Goal: Information Seeking & Learning: Learn about a topic

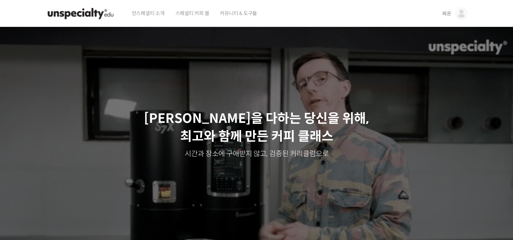
click at [456, 13] on img at bounding box center [461, 13] width 13 height 13
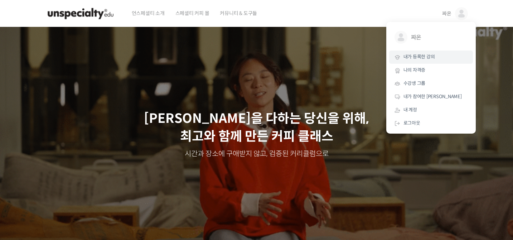
click at [418, 55] on span "내가 등록한 강의" at bounding box center [418, 57] width 31 height 6
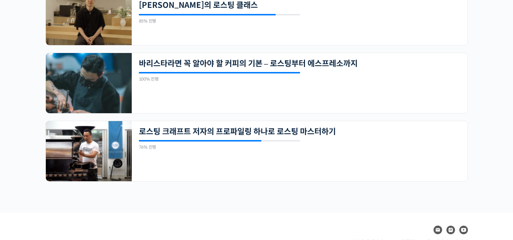
scroll to position [199, 0]
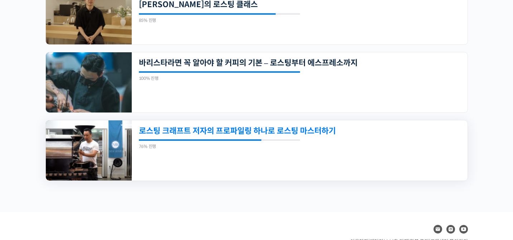
click at [161, 129] on link "로스팅 크래프트 저자의 프로파일링 하나로 로스팅 마스터하기" at bounding box center [267, 131] width 257 height 10
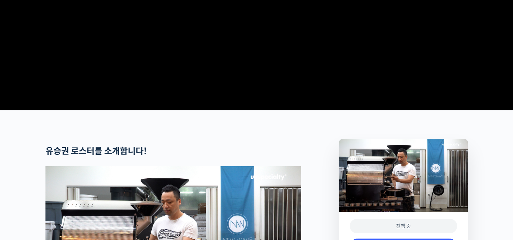
scroll to position [386, 0]
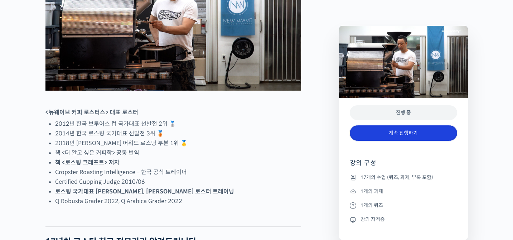
click at [393, 129] on link "계속 진행하기" at bounding box center [403, 132] width 107 height 15
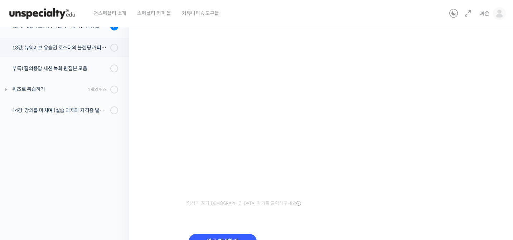
scroll to position [116, 0]
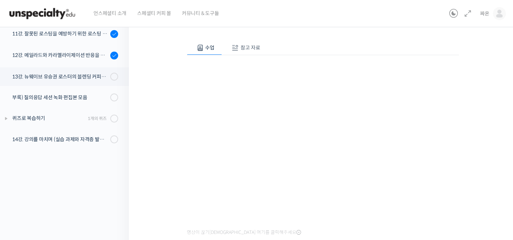
click at [246, 47] on span "참고 자료" at bounding box center [251, 47] width 20 height 6
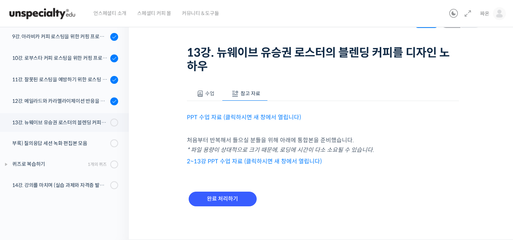
scroll to position [34, 0]
click at [228, 117] on link "PPT 수업 자료 (클릭하시면 새 창에서 열립니다)" at bounding box center [244, 118] width 114 height 8
click at [239, 163] on link "2~13강 PPT 수업 자료 (클릭하시면 새 창에서 열립니다)" at bounding box center [254, 162] width 135 height 8
click at [203, 97] on button "수업" at bounding box center [204, 94] width 35 height 15
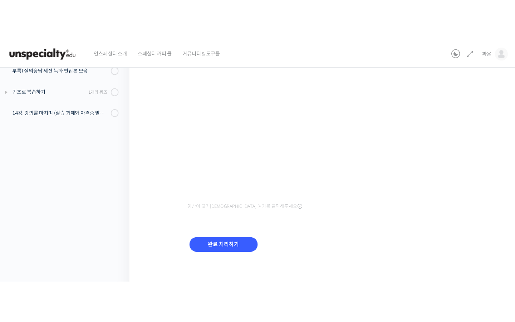
scroll to position [168, 0]
